Goal: Task Accomplishment & Management: Complete application form

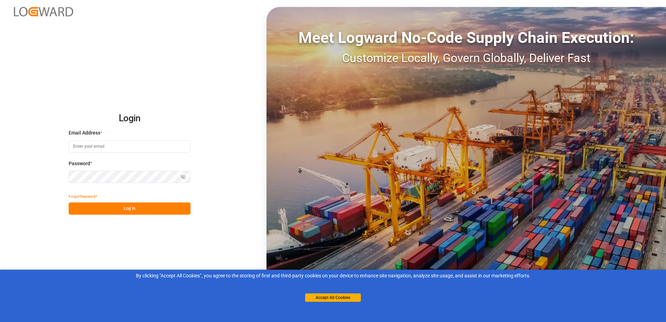
click at [102, 147] on input at bounding box center [130, 146] width 122 height 12
type input "[EMAIL_ADDRESS][DOMAIN_NAME]"
click at [187, 178] on button "Show password" at bounding box center [183, 177] width 15 height 12
click at [144, 210] on button "Log In" at bounding box center [130, 208] width 122 height 12
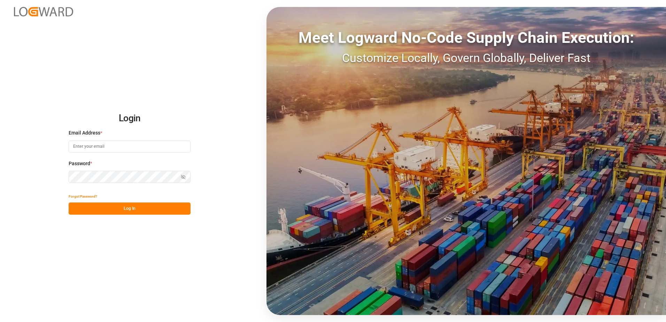
click at [93, 132] on span "Email Address" at bounding box center [85, 132] width 32 height 7
click at [97, 148] on input at bounding box center [130, 146] width 122 height 12
type input "[EMAIL_ADDRESS][DOMAIN_NAME]"
click at [128, 210] on button "Log In" at bounding box center [130, 208] width 122 height 12
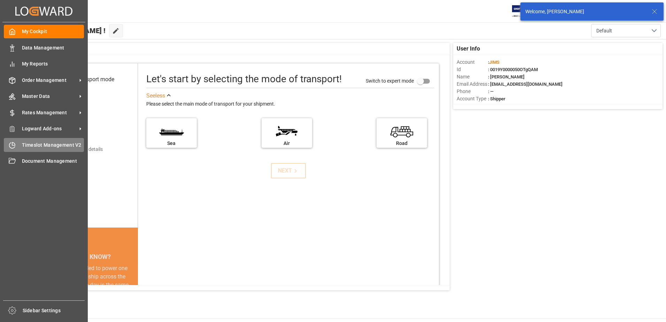
click at [43, 143] on span "Timeslot Management V2" at bounding box center [53, 144] width 62 height 7
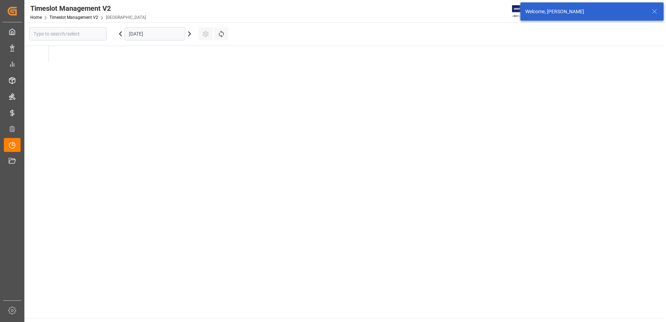
type input "[GEOGRAPHIC_DATA]"
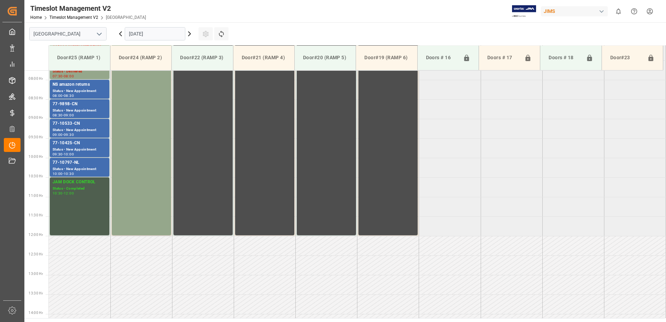
scroll to position [308, 0]
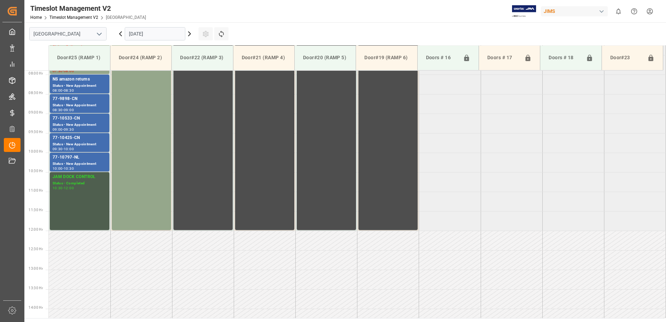
click at [161, 39] on input "[DATE]" at bounding box center [155, 33] width 61 height 13
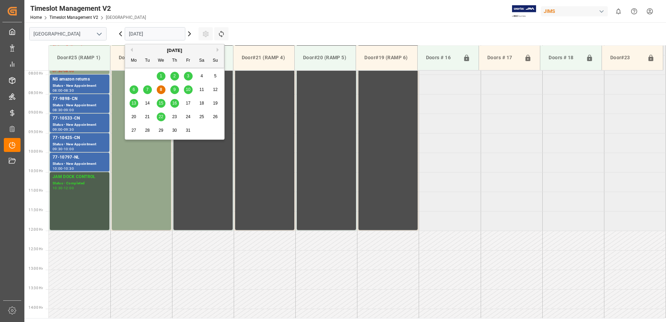
click at [174, 89] on span "9" at bounding box center [174, 89] width 2 height 5
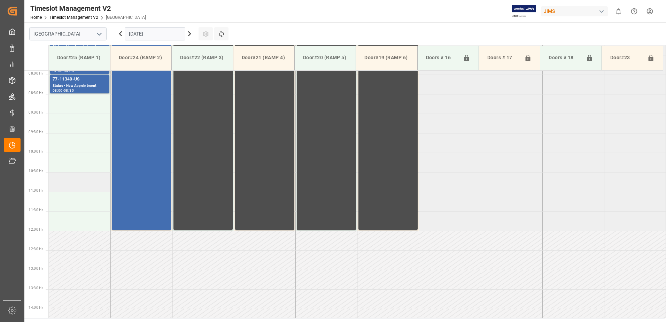
click at [60, 184] on td at bounding box center [80, 182] width 62 height 20
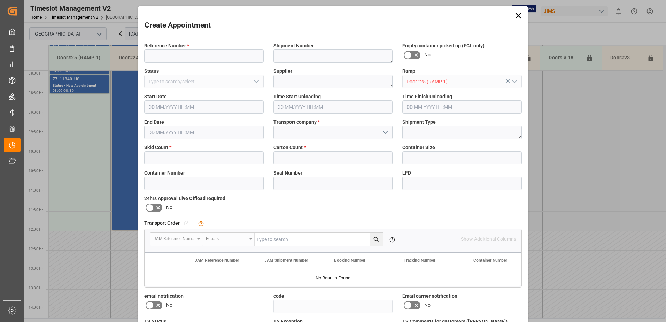
type input "[DATE] 10:30"
type input "[DATE] 11:00"
click at [185, 56] on input at bounding box center [203, 55] width 119 height 13
paste input "77-11342-US"
type input "77-11342-US"
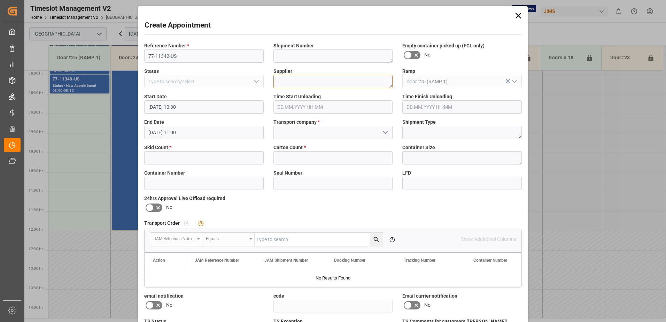
click at [293, 84] on textarea at bounding box center [332, 81] width 119 height 13
drag, startPoint x: 304, startPoint y: 91, endPoint x: 303, endPoint y: 82, distance: 8.7
click at [303, 84] on div "Reference Number * 77-11342-US Shipment Number Empty container picked up (FCL o…" at bounding box center [332, 203] width 387 height 326
click at [303, 82] on textarea at bounding box center [332, 81] width 119 height 13
paste textarea "[PERSON_NAME] MFG"
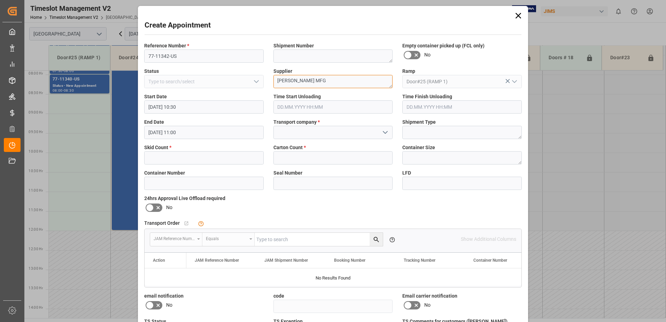
type textarea "[PERSON_NAME] MFG"
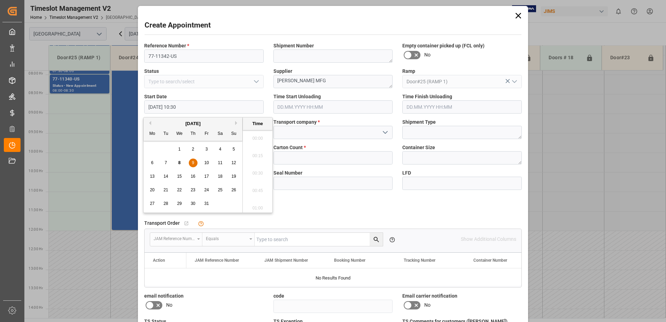
scroll to position [699, 0]
click at [258, 30] on div "Create Appointment" at bounding box center [333, 27] width 377 height 14
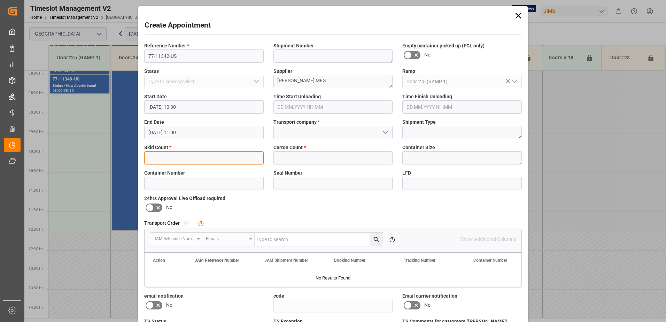
click at [171, 156] on input "text" at bounding box center [203, 157] width 119 height 13
type input "1"
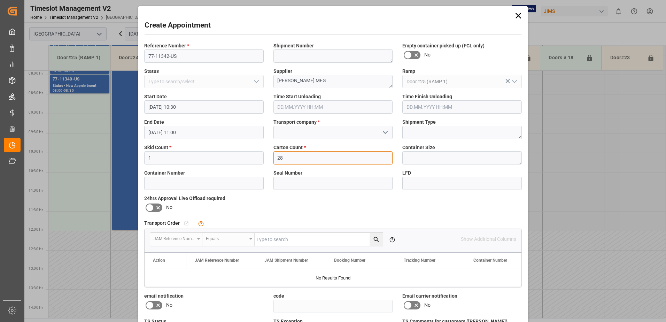
type input "28"
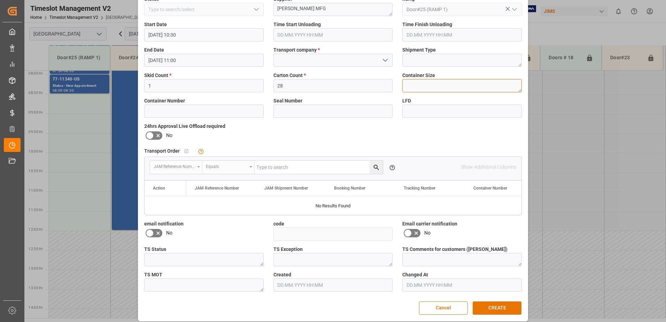
scroll to position [77, 0]
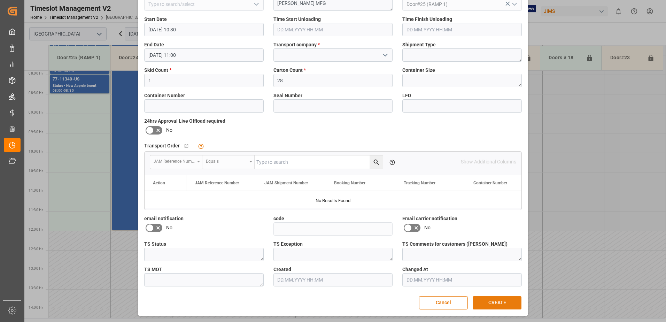
click at [490, 299] on button "CREATE" at bounding box center [497, 302] width 49 height 13
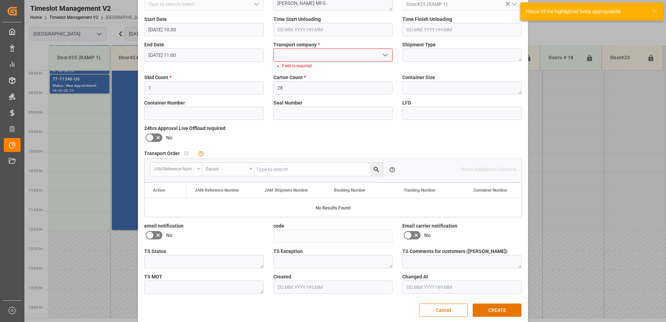
click at [305, 61] on div "Transport company * Field is required" at bounding box center [333, 55] width 129 height 33
click at [309, 56] on input at bounding box center [332, 54] width 119 height 13
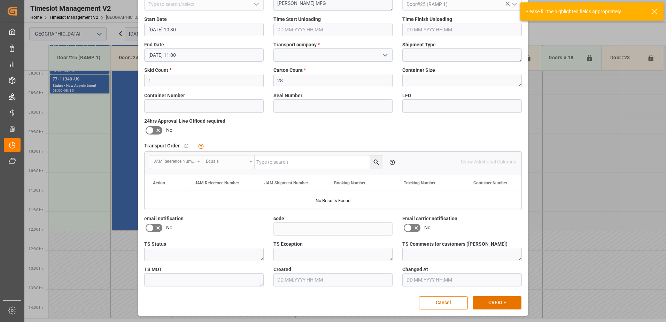
click at [381, 54] on icon "open menu" at bounding box center [385, 55] width 8 height 8
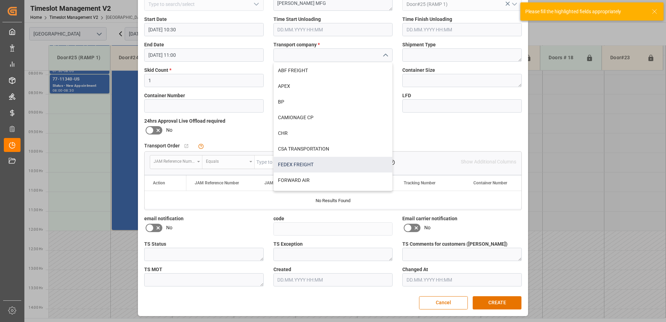
click at [307, 163] on div "FEDEX FREIGHT" at bounding box center [333, 165] width 119 height 16
type input "FEDEX FREIGHT"
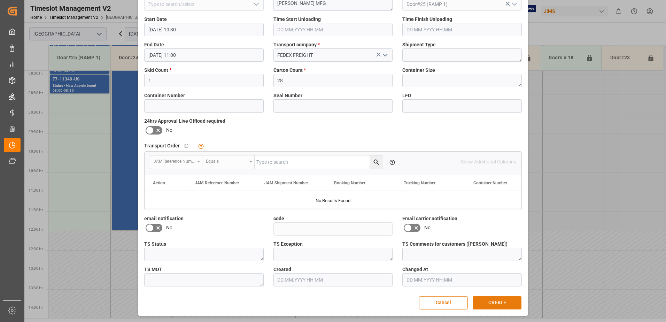
click at [502, 303] on button "CREATE" at bounding box center [497, 302] width 49 height 13
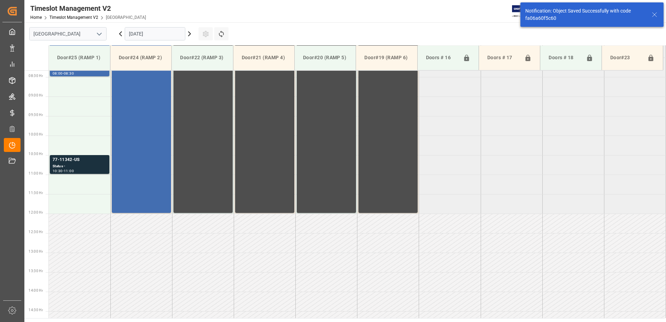
scroll to position [347, 0]
